Goal: Information Seeking & Learning: Learn about a topic

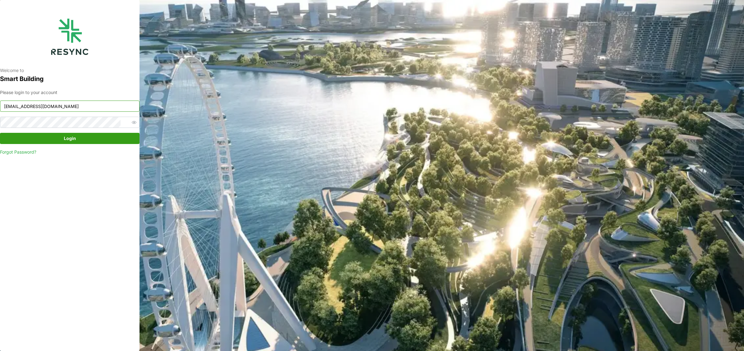
click at [90, 108] on input "south_beach_tower_display@resynctech.com" at bounding box center [70, 105] width 140 height 11
type input "ponte_group_display@resynctech.com"
click at [93, 141] on span "Login" at bounding box center [70, 138] width 128 height 11
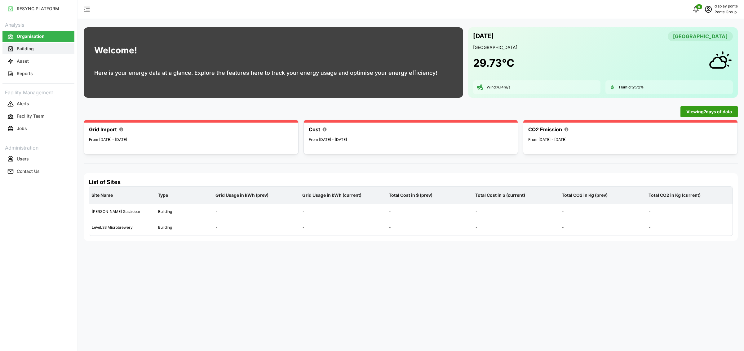
click at [33, 49] on p "Building" at bounding box center [25, 49] width 17 height 6
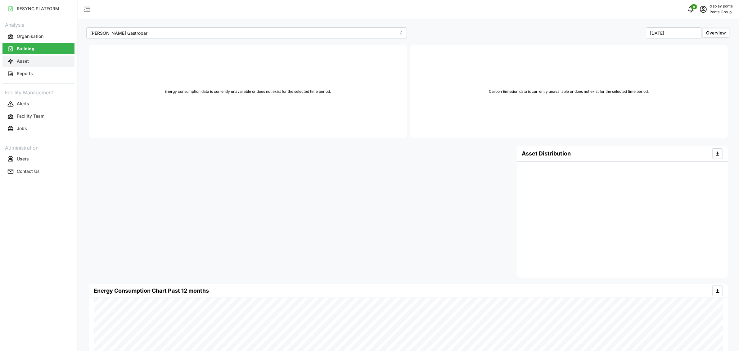
click at [43, 60] on button "Asset" at bounding box center [38, 61] width 72 height 11
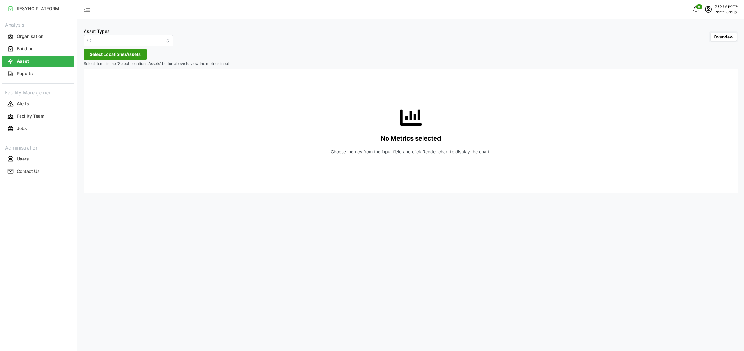
type input "Air Handling Unit"
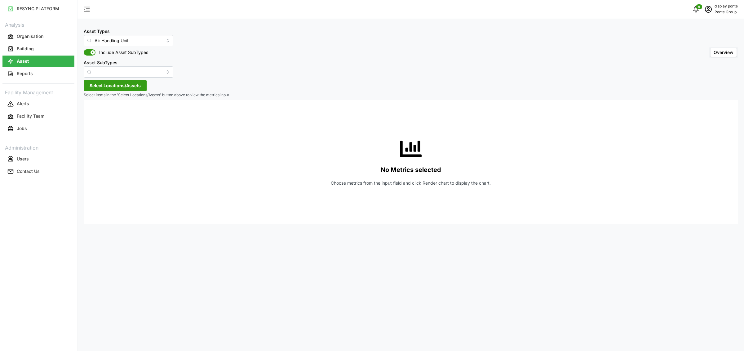
click at [109, 86] on span "Select Locations/Assets" at bounding box center [115, 85] width 51 height 11
click at [100, 115] on span "Select MBFC" at bounding box center [99, 114] width 4 height 4
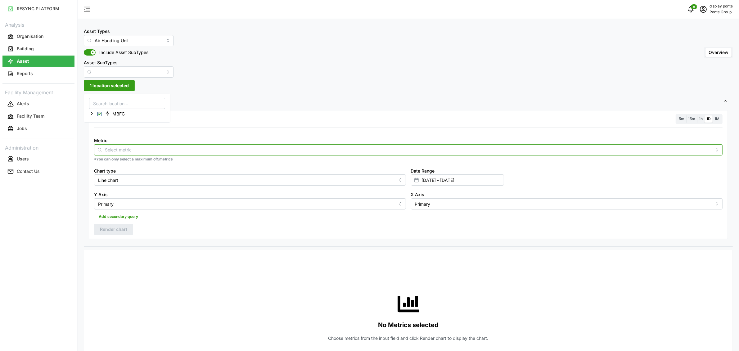
click at [119, 148] on input "Metric" at bounding box center [408, 149] width 606 height 7
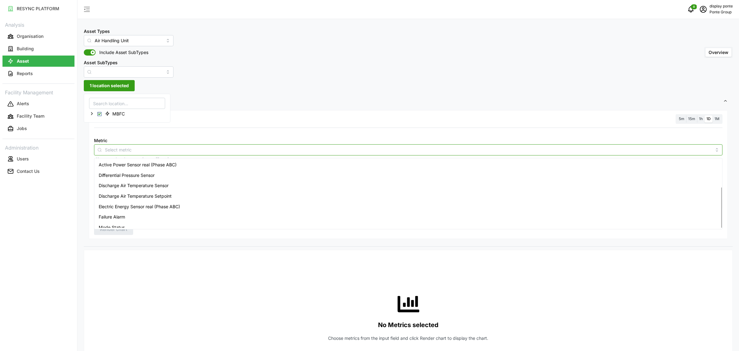
scroll to position [47, 0]
click at [131, 197] on div "Return Air Temperature Sensor" at bounding box center [408, 202] width 625 height 11
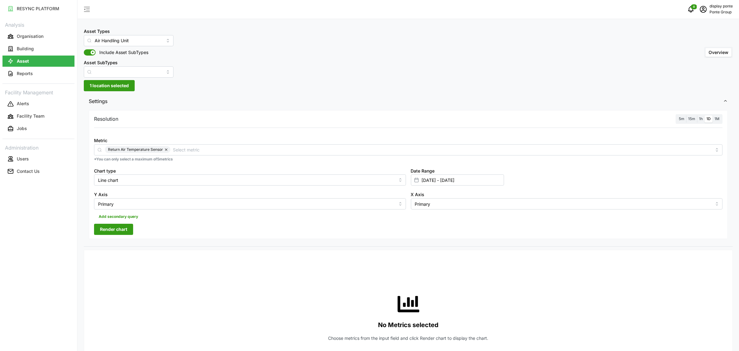
click at [129, 238] on div "Resolution 5m 15m 1h 1D 1M Metric Return Air Temperature Sensor *You can only s…" at bounding box center [408, 174] width 639 height 129
click at [700, 117] on span "1h" at bounding box center [701, 118] width 4 height 5
click at [697, 115] on input "1h" at bounding box center [697, 115] width 0 height 0
click at [128, 231] on button "Render chart" at bounding box center [113, 229] width 39 height 11
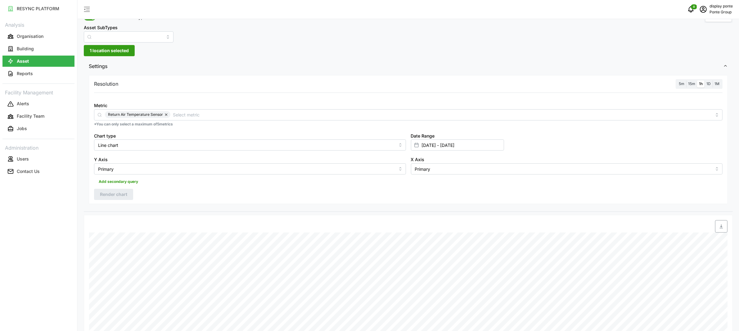
scroll to position [30, 0]
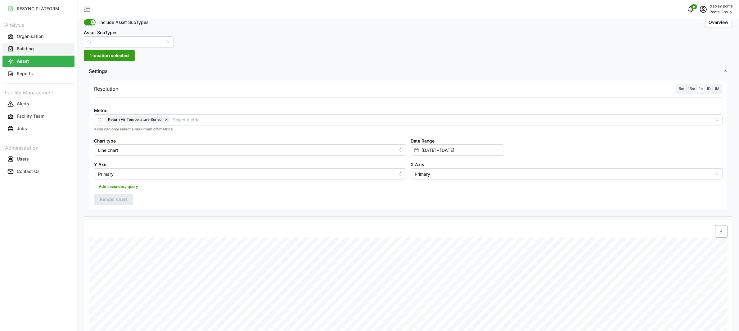
click at [25, 46] on p "Building" at bounding box center [25, 49] width 17 height 6
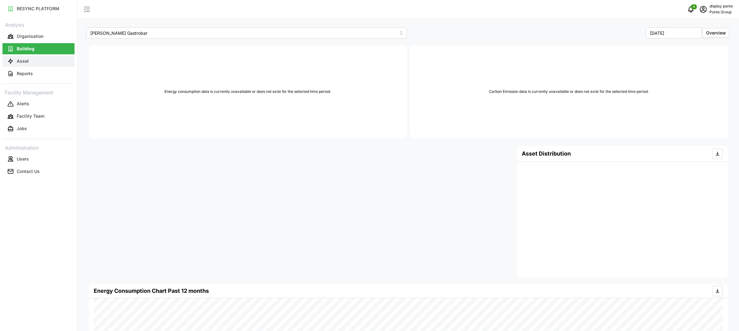
click at [29, 58] on button "Asset" at bounding box center [38, 61] width 72 height 11
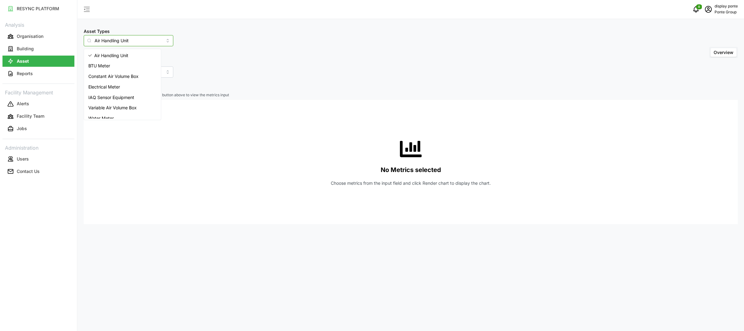
click at [105, 37] on input "Air Handling Unit" at bounding box center [129, 40] width 90 height 11
click at [116, 85] on span "Electrical Meter" at bounding box center [104, 86] width 32 height 7
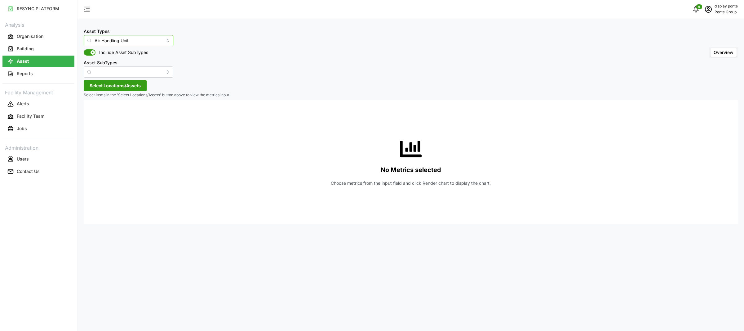
type input "Electrical Meter"
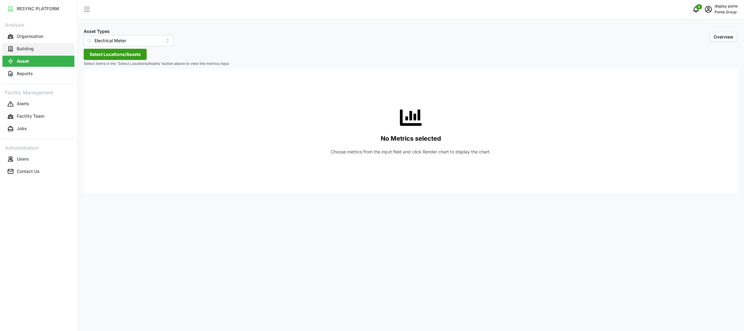
click at [27, 47] on p "Building" at bounding box center [25, 49] width 17 height 6
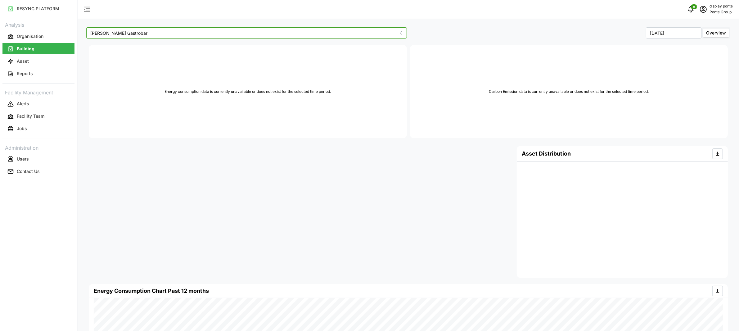
click at [158, 29] on input "[PERSON_NAME] Gastrobar" at bounding box center [246, 32] width 320 height 11
click at [140, 56] on div "LeVeL33 Microbrewery" at bounding box center [246, 58] width 317 height 11
type input "LeVeL33 Microbrewery"
click at [49, 40] on button "Organisation" at bounding box center [38, 36] width 72 height 11
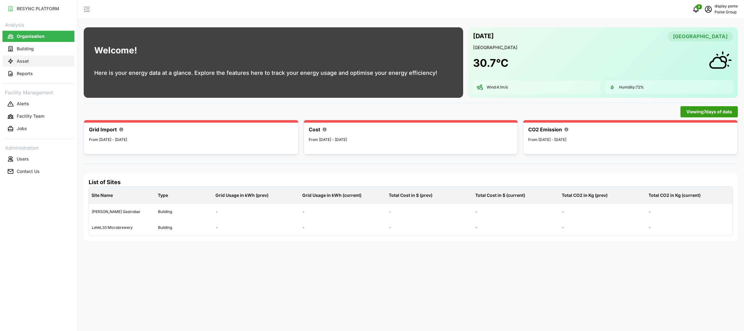
click at [33, 61] on button "Asset" at bounding box center [38, 61] width 72 height 11
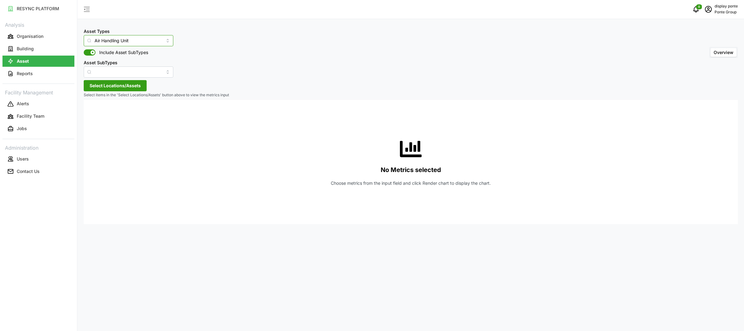
click at [137, 43] on input "Air Handling Unit" at bounding box center [129, 40] width 90 height 11
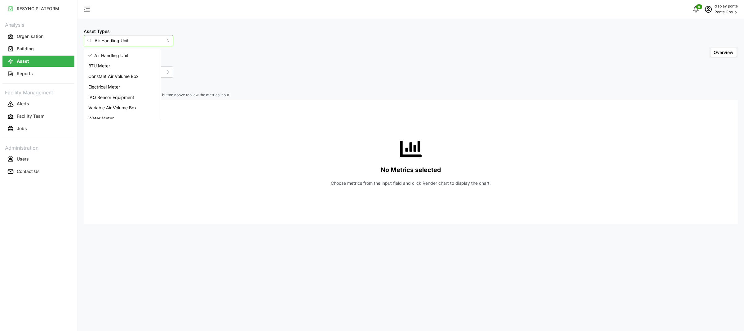
click at [126, 94] on span "IAQ Sensor Equipment" at bounding box center [111, 97] width 46 height 7
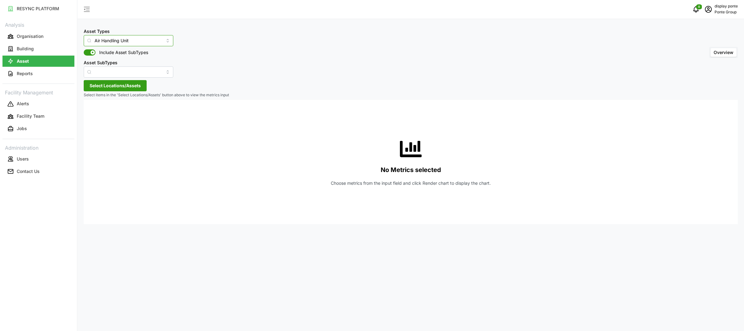
type input "IAQ Sensor Equipment"
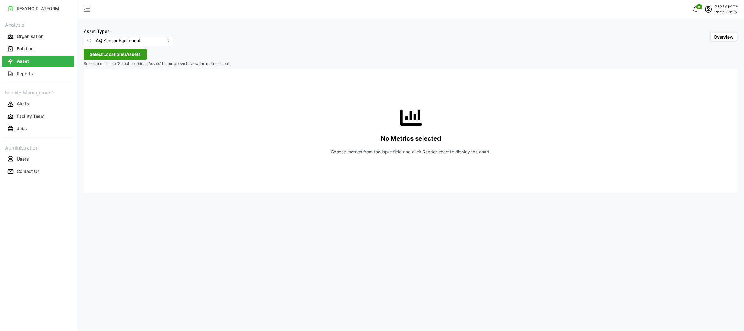
click at [127, 57] on span "Select Locations/Assets" at bounding box center [115, 54] width 51 height 11
click at [100, 83] on span "Select MBFC" at bounding box center [99, 83] width 4 height 4
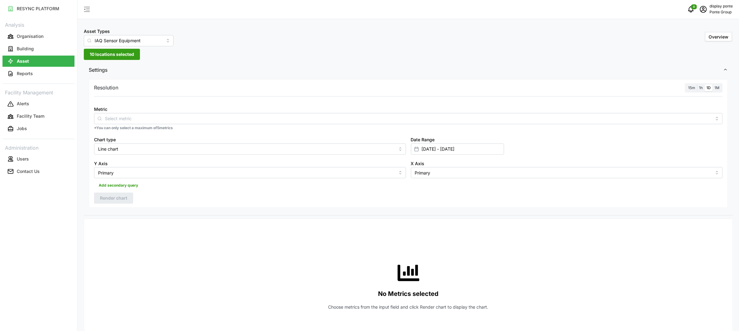
click at [415, 78] on div "Resolution 15m 1h 1D 1M Metric *You can only select a maximum of 5 metrics Char…" at bounding box center [408, 147] width 649 height 138
click at [34, 49] on button "Building" at bounding box center [38, 48] width 72 height 11
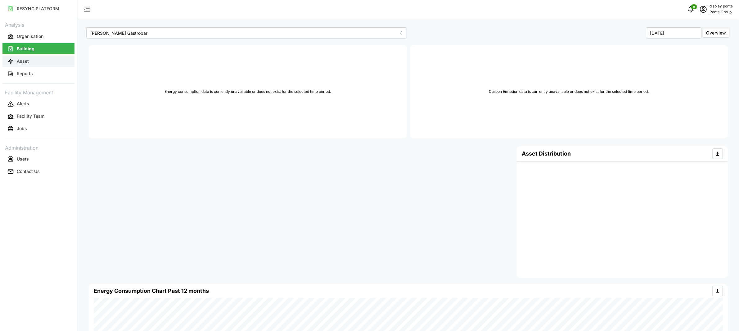
click at [44, 65] on button "Asset" at bounding box center [38, 61] width 72 height 11
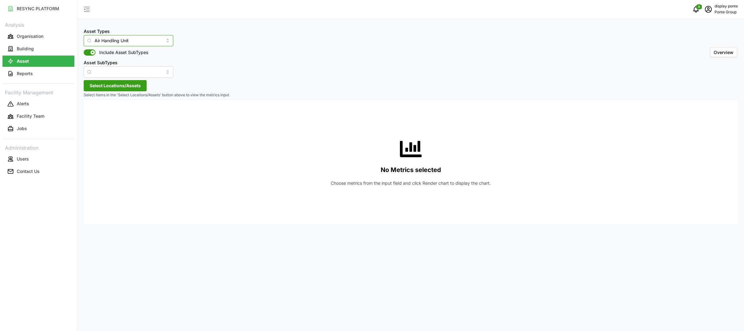
click at [132, 39] on input "Air Handling Unit" at bounding box center [129, 40] width 90 height 11
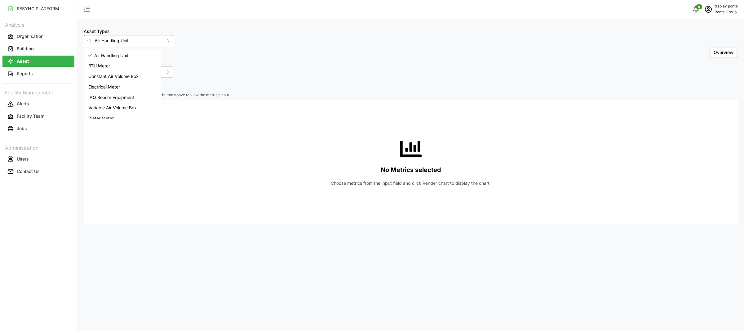
click at [132, 39] on input "Air Handling Unit" at bounding box center [129, 40] width 90 height 11
click at [118, 96] on span "IAQ Sensor Equipment" at bounding box center [111, 97] width 46 height 7
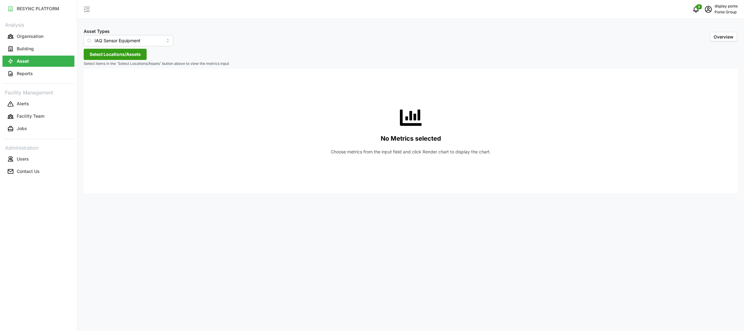
click at [120, 59] on span "Select Locations/Assets" at bounding box center [115, 54] width 51 height 11
click at [101, 84] on span "Select MBFC" at bounding box center [99, 83] width 4 height 4
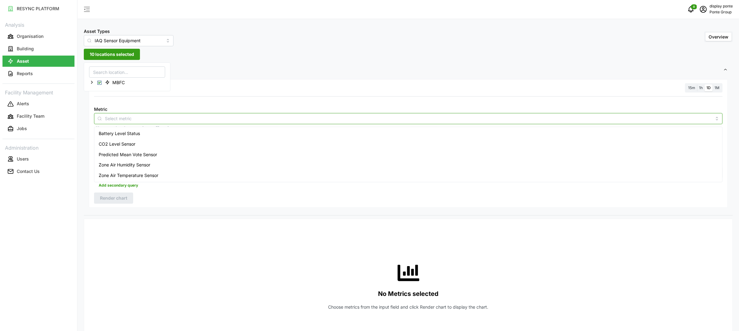
click at [198, 116] on input "Metric" at bounding box center [408, 118] width 606 height 7
click at [158, 153] on div "Predicted Mean Vote Sensor" at bounding box center [408, 154] width 625 height 11
click at [159, 206] on div "Resolution 15m 1h 1D 1M Metric Predicted Mean Vote Sensor *You can only select …" at bounding box center [408, 143] width 639 height 129
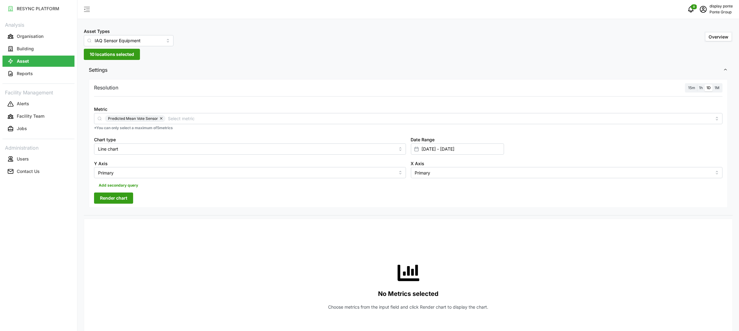
click at [701, 86] on span "1h" at bounding box center [701, 87] width 4 height 5
click at [697, 84] on input "1h" at bounding box center [697, 84] width 0 height 0
click at [128, 195] on button "Render chart" at bounding box center [113, 197] width 39 height 11
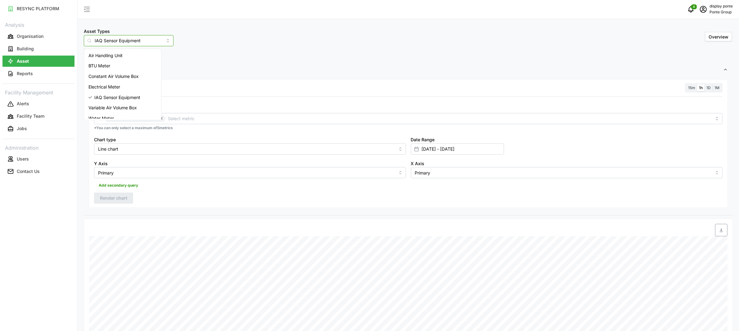
click at [108, 43] on input "IAQ Sensor Equipment" at bounding box center [129, 40] width 90 height 11
click at [105, 57] on span "Air Handling Unit" at bounding box center [105, 55] width 34 height 7
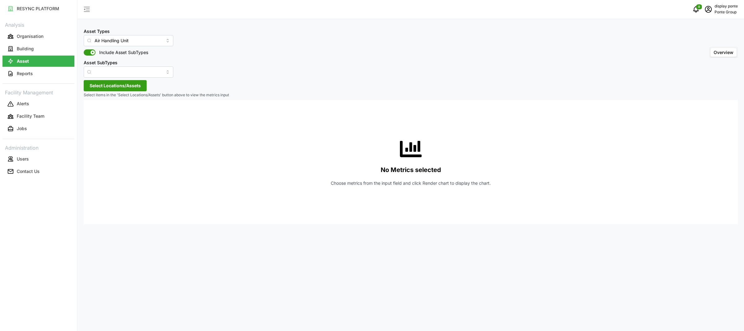
click at [120, 85] on span "Select Locations/Assets" at bounding box center [115, 85] width 51 height 11
click at [101, 114] on div "MBFC" at bounding box center [126, 113] width 75 height 9
click at [100, 114] on span "Select MBFC" at bounding box center [99, 114] width 4 height 4
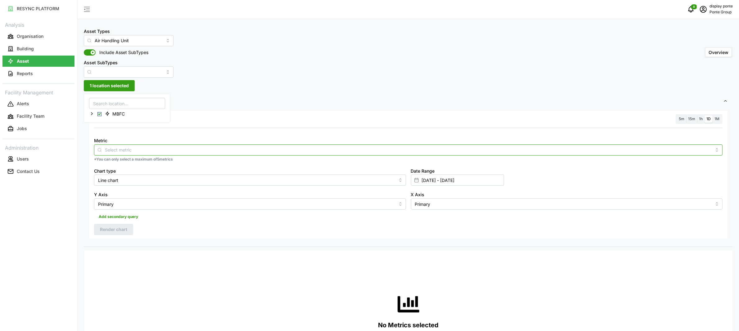
click at [177, 150] on input "Metric" at bounding box center [408, 149] width 606 height 7
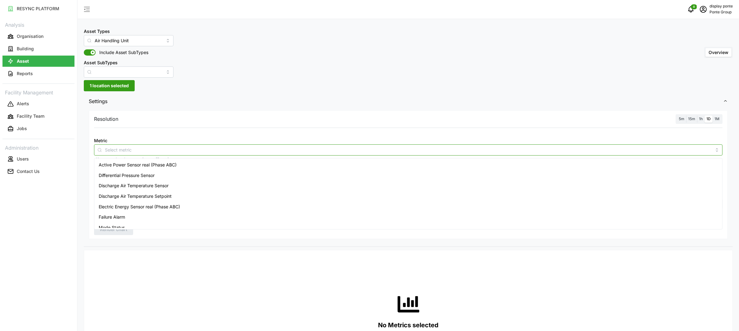
click at [170, 168] on span "Active Power Sensor real (Phase ABC)" at bounding box center [138, 164] width 78 height 7
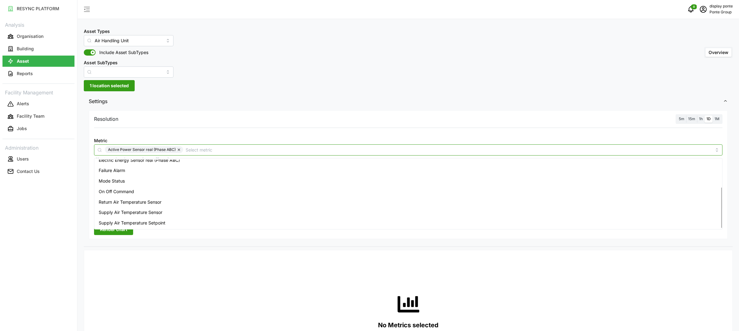
click at [141, 203] on span "Return Air Temperature Sensor" at bounding box center [130, 202] width 63 height 7
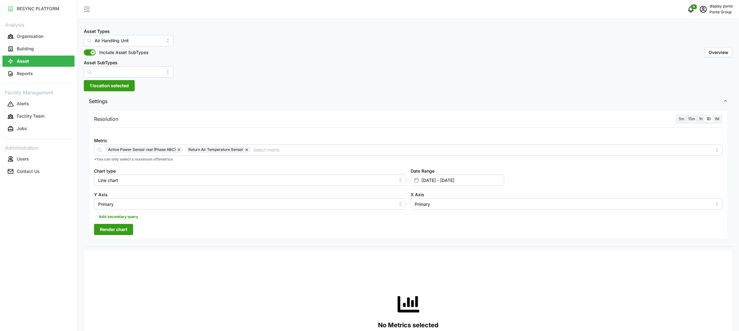
click at [153, 236] on div "Resolution 5m 15m 1h 1D 1M Metric Active Power Sensor real (Phase ABC) Return A…" at bounding box center [408, 174] width 639 height 129
click at [122, 229] on span "Render chart" at bounding box center [113, 229] width 27 height 11
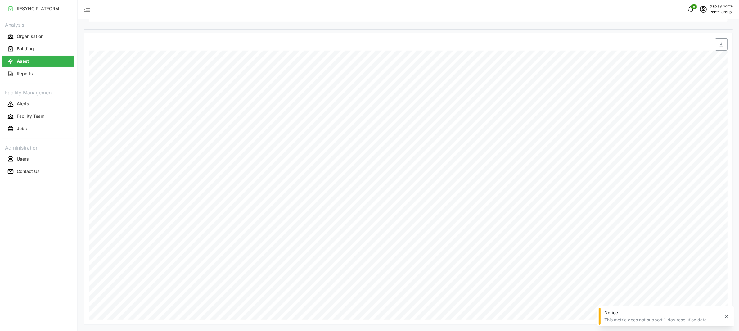
scroll to position [97, 0]
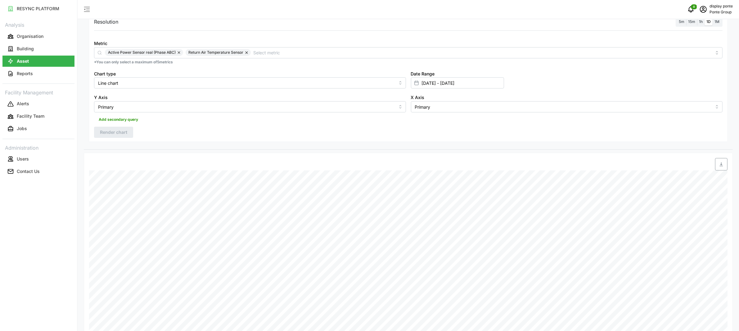
click at [701, 23] on span "1h" at bounding box center [701, 21] width 4 height 5
click at [697, 18] on input "1h" at bounding box center [697, 18] width 0 height 0
click at [123, 134] on span "Render chart" at bounding box center [113, 132] width 27 height 11
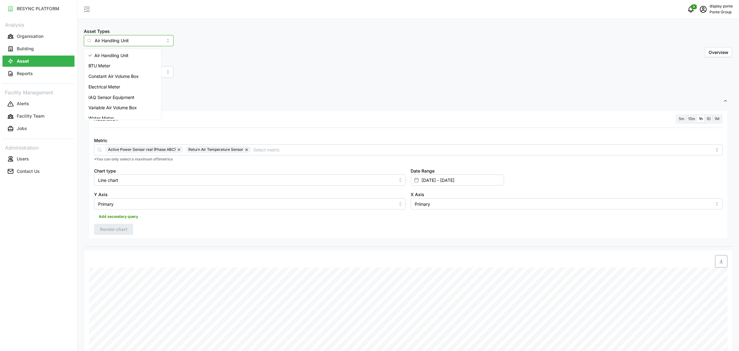
click at [137, 37] on input "Air Handling Unit" at bounding box center [129, 40] width 90 height 11
click at [128, 110] on div "Water Meter" at bounding box center [122, 113] width 74 height 11
type input "Water Meter"
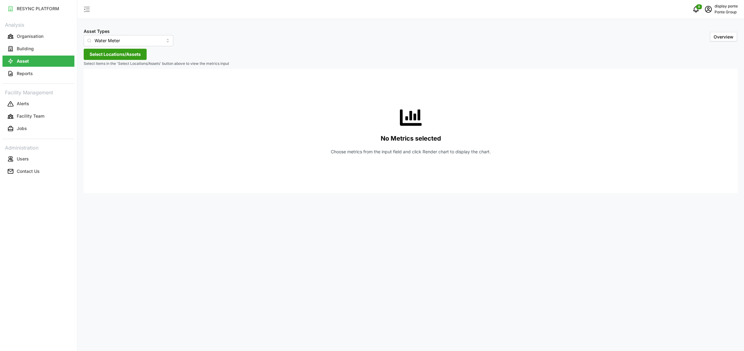
click at [114, 59] on span "Select Locations/Assets" at bounding box center [115, 54] width 51 height 11
click at [100, 81] on span "Select MBFC" at bounding box center [99, 83] width 4 height 4
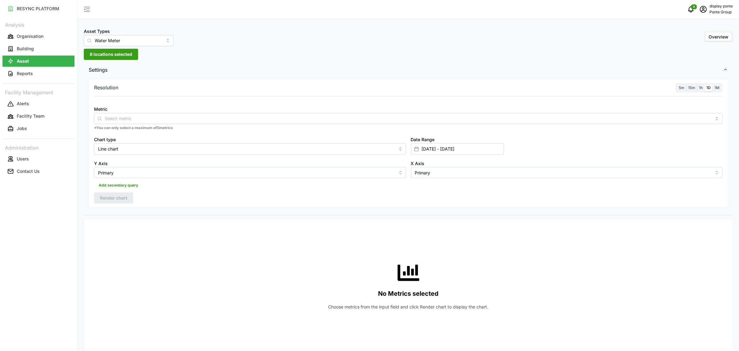
click at [161, 110] on div "Metric" at bounding box center [408, 114] width 628 height 19
click at [159, 121] on input "Metric" at bounding box center [408, 118] width 606 height 7
click at [147, 168] on div "Water Usage Sensor" at bounding box center [408, 164] width 625 height 11
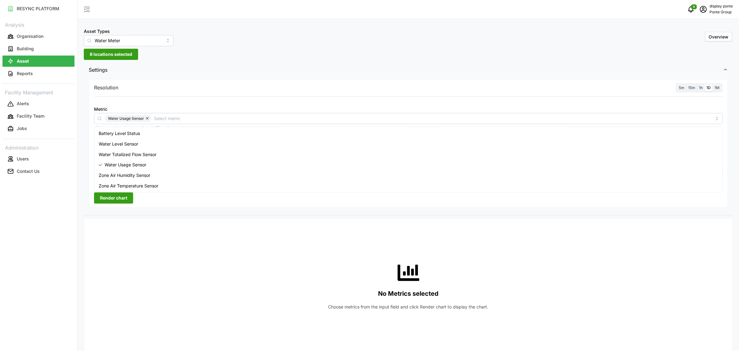
click at [311, 222] on div at bounding box center [488, 223] width 482 height 5
click at [120, 199] on span "Render chart" at bounding box center [113, 198] width 27 height 11
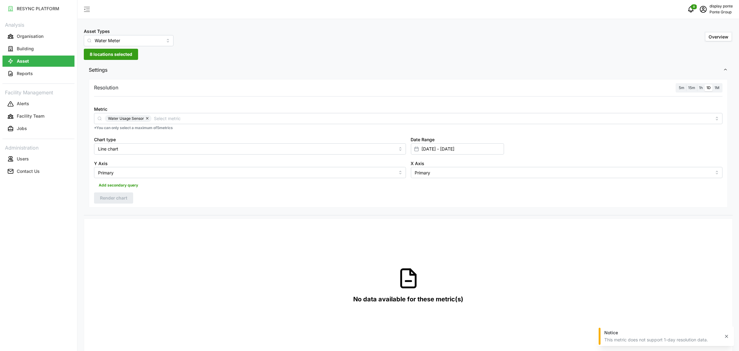
click at [701, 87] on span "1h" at bounding box center [701, 87] width 4 height 5
click at [697, 84] on input "1h" at bounding box center [697, 84] width 0 height 0
click at [120, 202] on span "Render chart" at bounding box center [113, 198] width 27 height 11
click at [716, 87] on span "1M" at bounding box center [716, 87] width 5 height 5
click at [712, 84] on input "1M" at bounding box center [712, 84] width 0 height 0
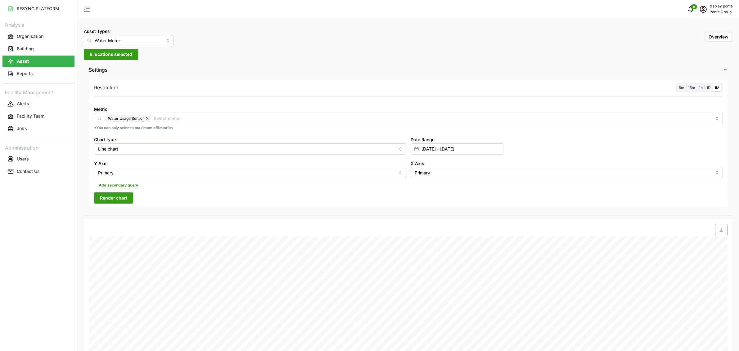
click at [122, 202] on span "Render chart" at bounding box center [113, 198] width 27 height 11
click at [710, 86] on label "1D" at bounding box center [708, 87] width 8 height 7
click at [704, 84] on input "1D" at bounding box center [704, 84] width 0 height 0
click at [123, 201] on span "Render chart" at bounding box center [113, 198] width 27 height 11
click at [183, 176] on input "Primary" at bounding box center [250, 172] width 312 height 11
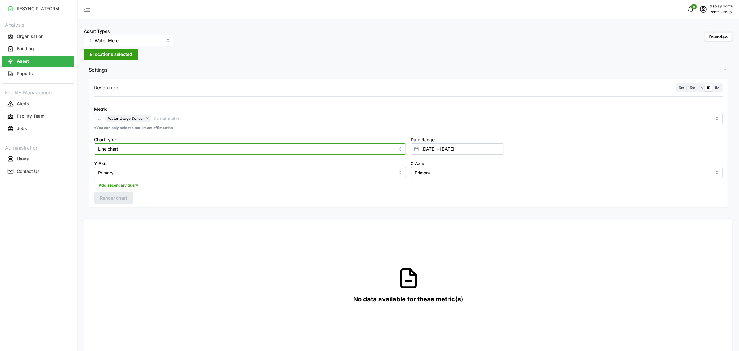
click at [151, 151] on input "Line chart" at bounding box center [250, 148] width 312 height 11
click at [132, 172] on div "Bar chart" at bounding box center [250, 174] width 308 height 11
type input "Bar chart"
click at [120, 195] on span "Render chart" at bounding box center [113, 198] width 27 height 11
